Goal: Task Accomplishment & Management: Use online tool/utility

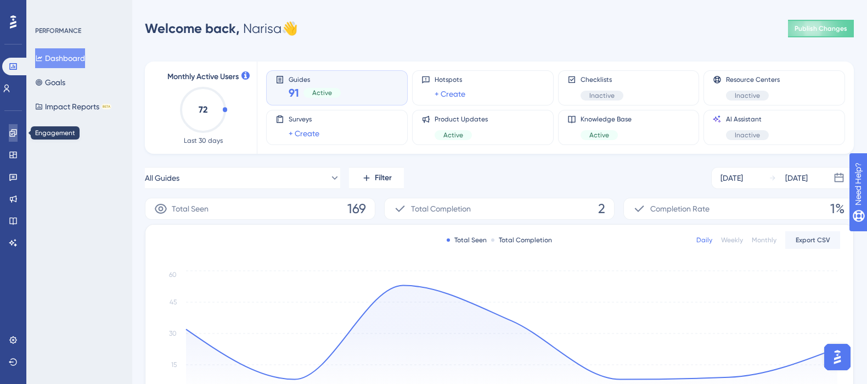
click at [11, 133] on icon at bounding box center [13, 132] width 9 height 9
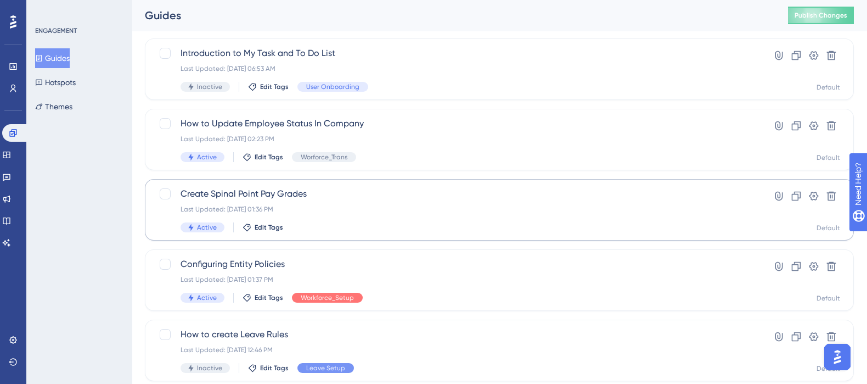
scroll to position [439, 0]
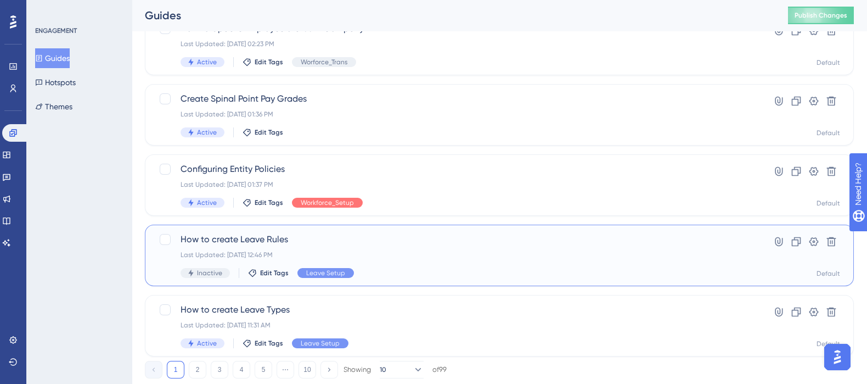
click at [213, 238] on span "How to create Leave Rules" at bounding box center [456, 239] width 550 height 13
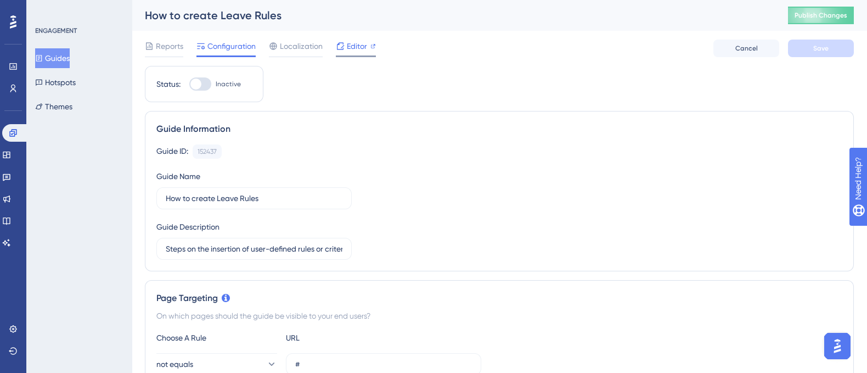
click at [355, 47] on span "Editor" at bounding box center [357, 46] width 20 height 13
click at [361, 48] on span "Editor" at bounding box center [357, 46] width 20 height 13
